Goal: Entertainment & Leisure: Consume media (video, audio)

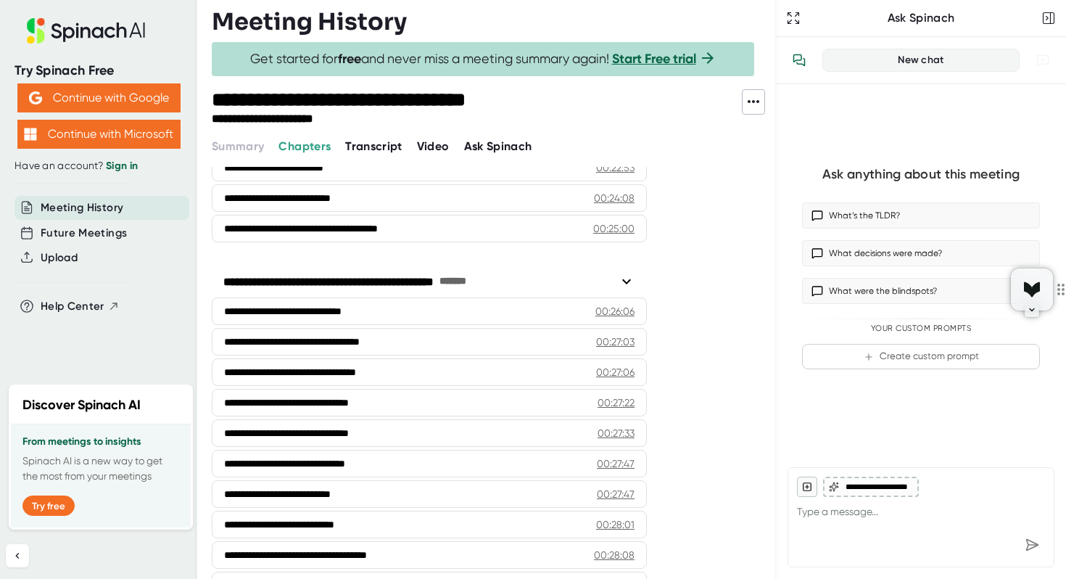
scroll to position [1000, 0]
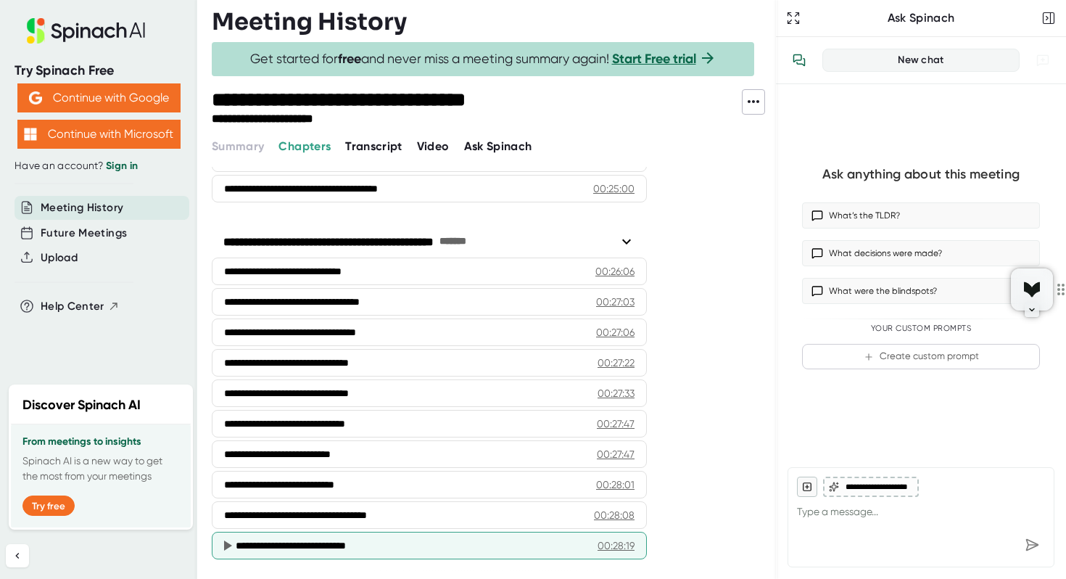
click at [618, 543] on div "00:28:19" at bounding box center [616, 545] width 37 height 15
click at [411, 544] on div "**********" at bounding box center [411, 545] width 350 height 15
click at [229, 546] on icon at bounding box center [226, 545] width 17 height 17
click at [617, 544] on div "00:28:19" at bounding box center [616, 545] width 37 height 15
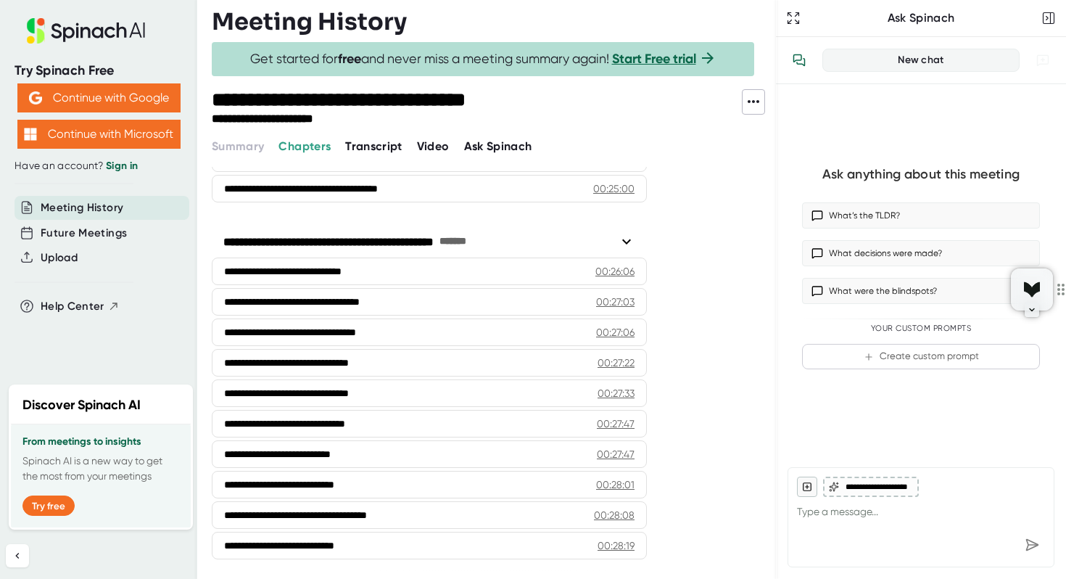
click at [432, 139] on span "Video" at bounding box center [433, 146] width 33 height 14
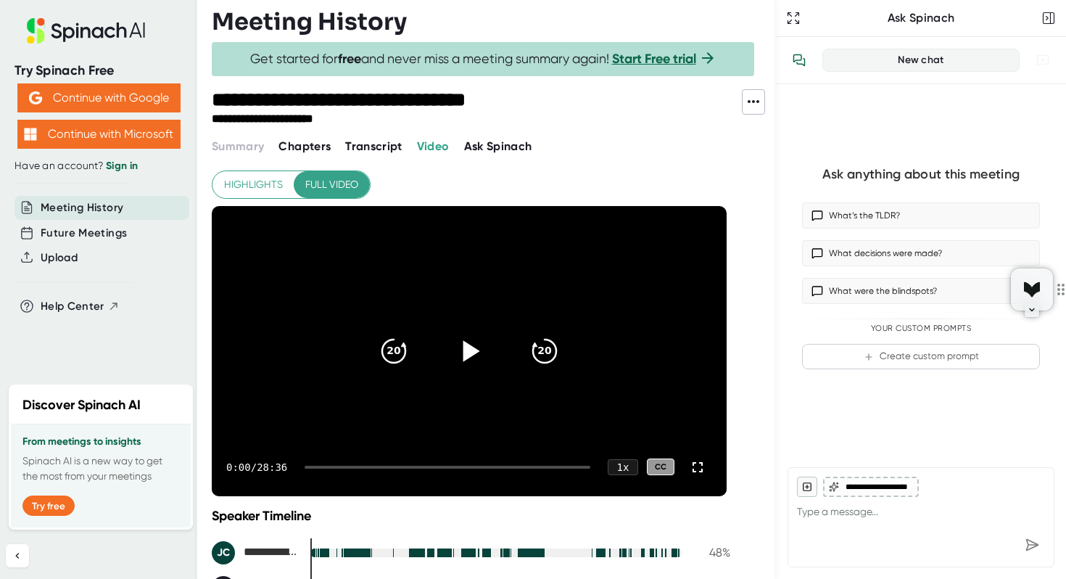
click at [470, 347] on icon at bounding box center [472, 350] width 17 height 21
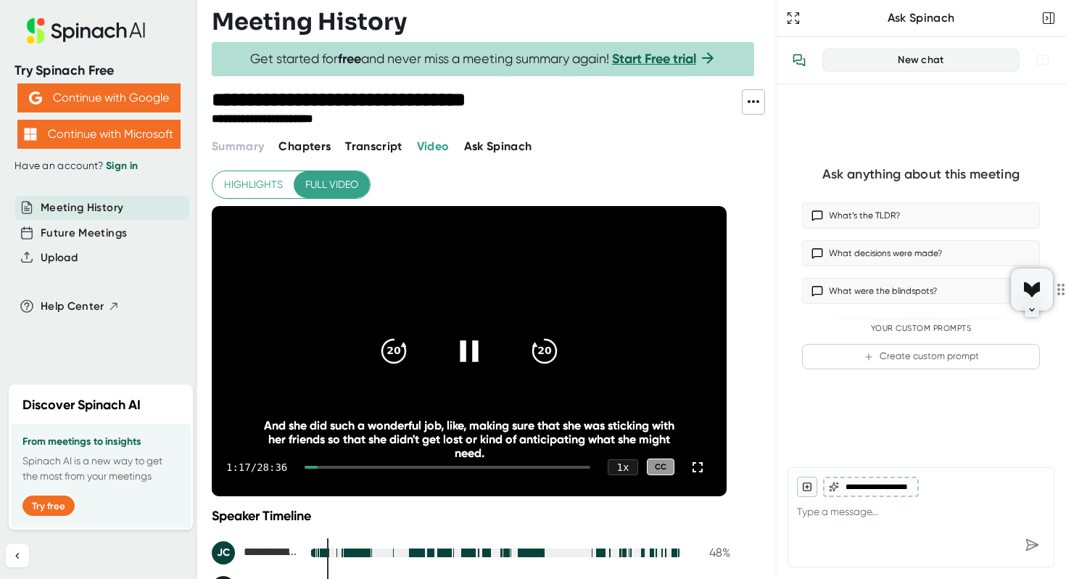
click at [469, 359] on icon at bounding box center [469, 350] width 36 height 36
